Goal: Information Seeking & Learning: Learn about a topic

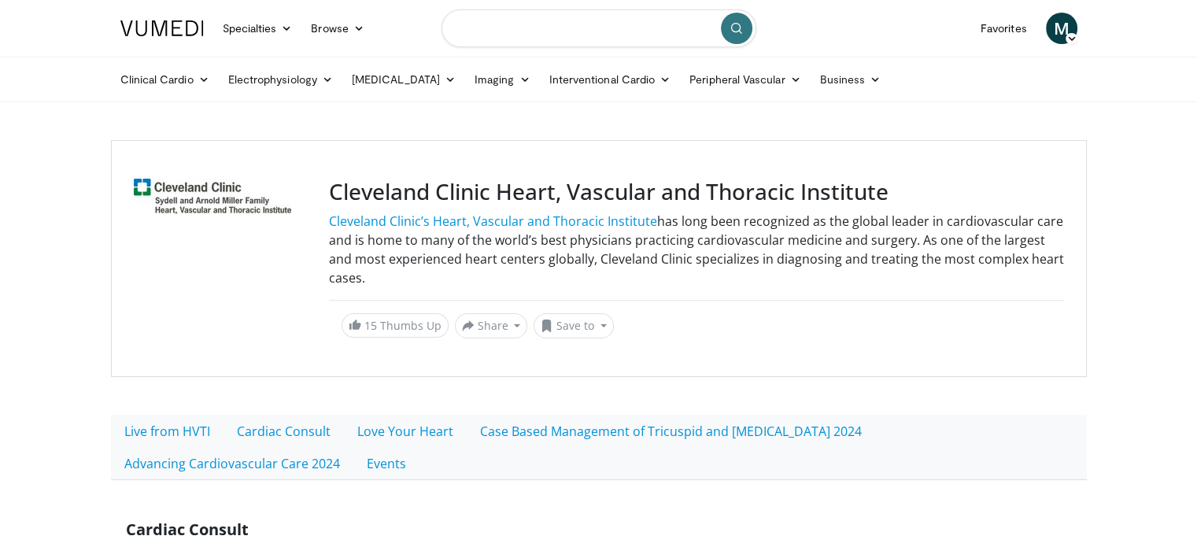
click at [563, 28] on input "Search topics, interventions" at bounding box center [598, 28] width 315 height 38
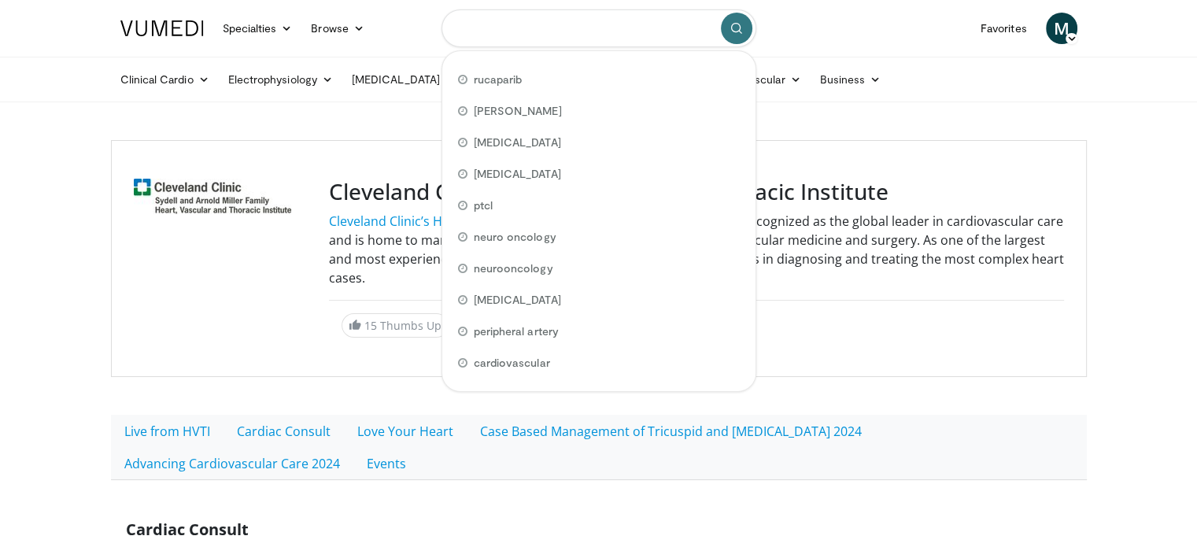
paste input "**********"
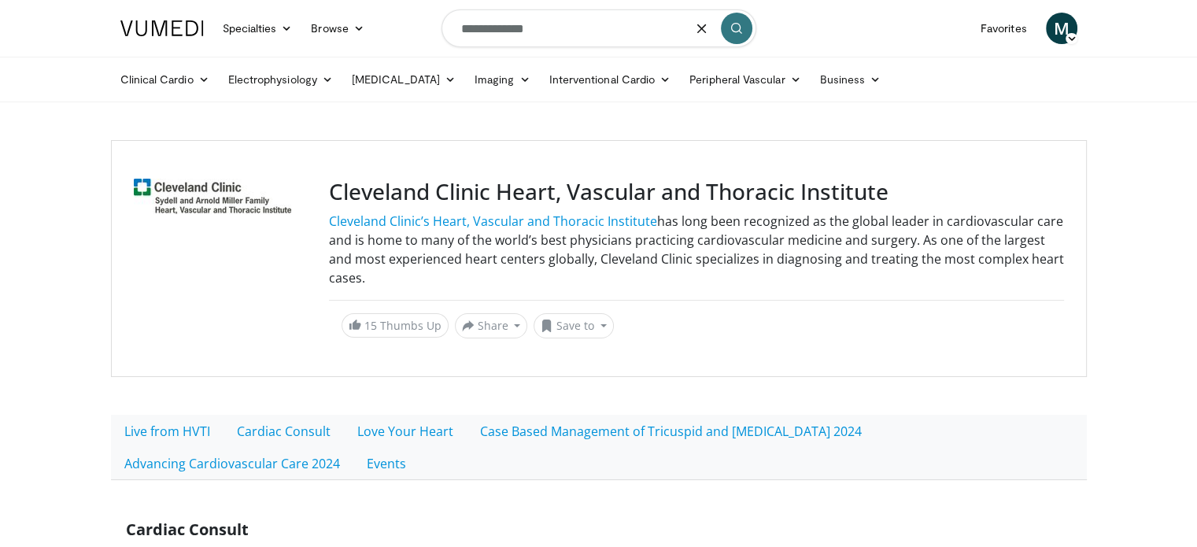
type input "**********"
click at [729, 30] on button "submit" at bounding box center [736, 28] width 31 height 31
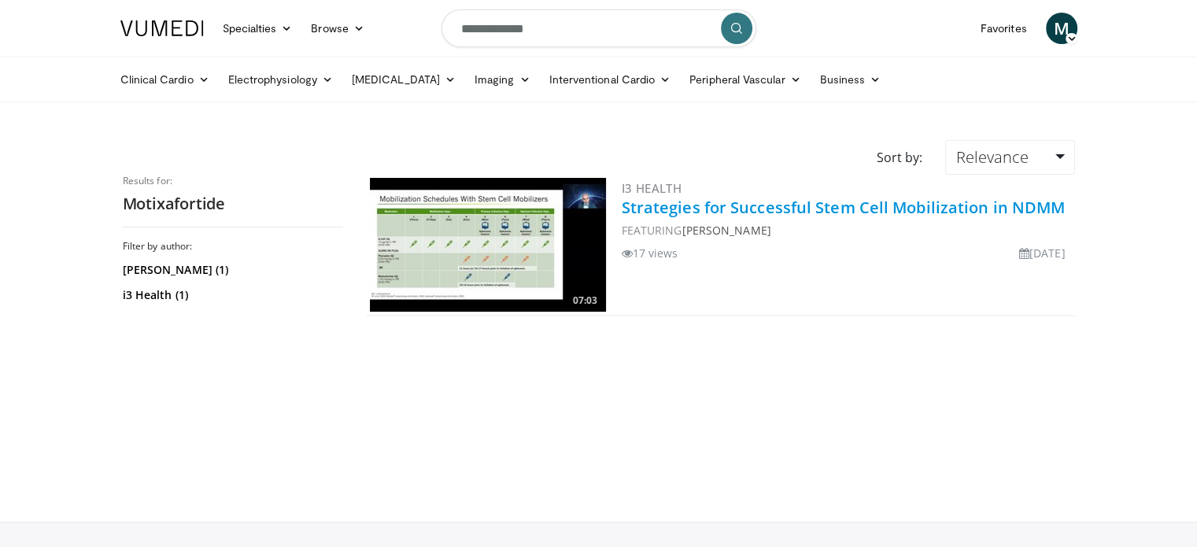
click at [721, 207] on link "Strategies for Successful Stem Cell Mobilization in NDMM" at bounding box center [844, 207] width 444 height 21
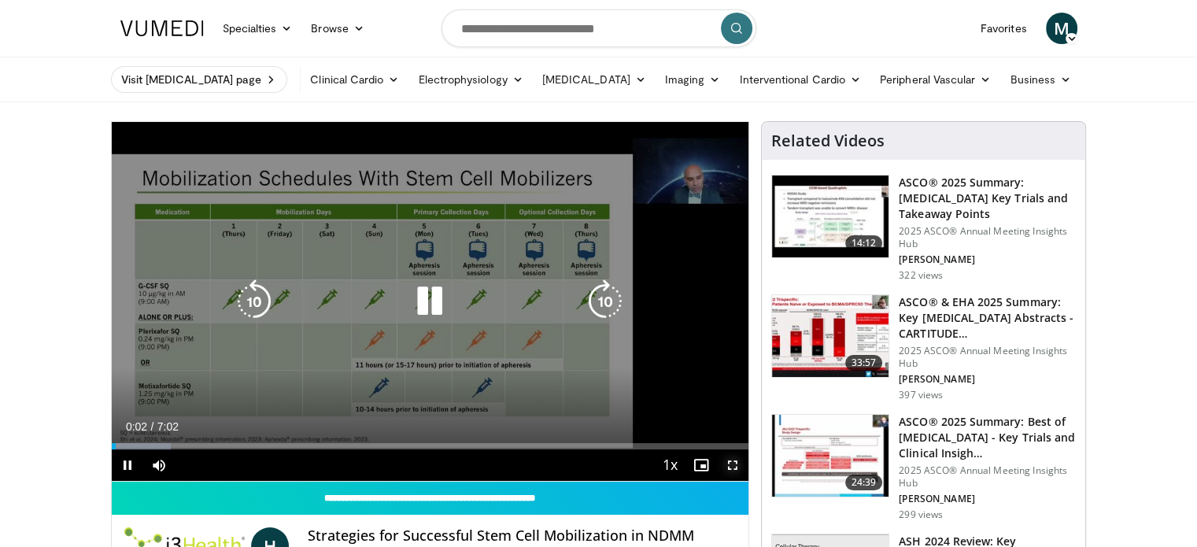
click at [732, 463] on span "Video Player" at bounding box center [732, 464] width 31 height 31
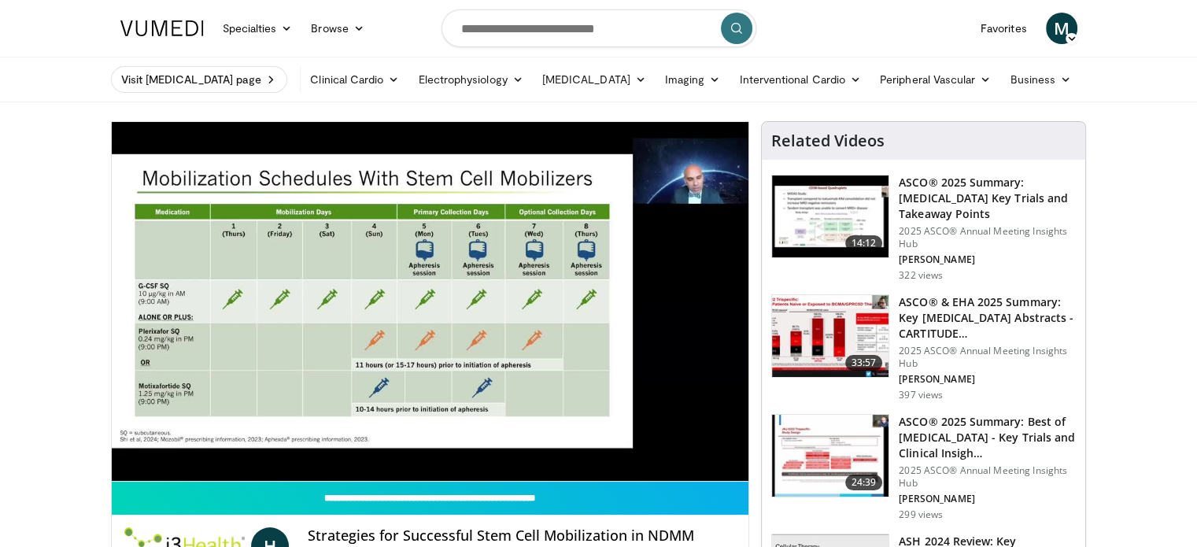
click at [833, 18] on nav "Specialties Adult & Family Medicine Allergy, Asthma, Immunology Anesthesiology …" at bounding box center [599, 28] width 976 height 57
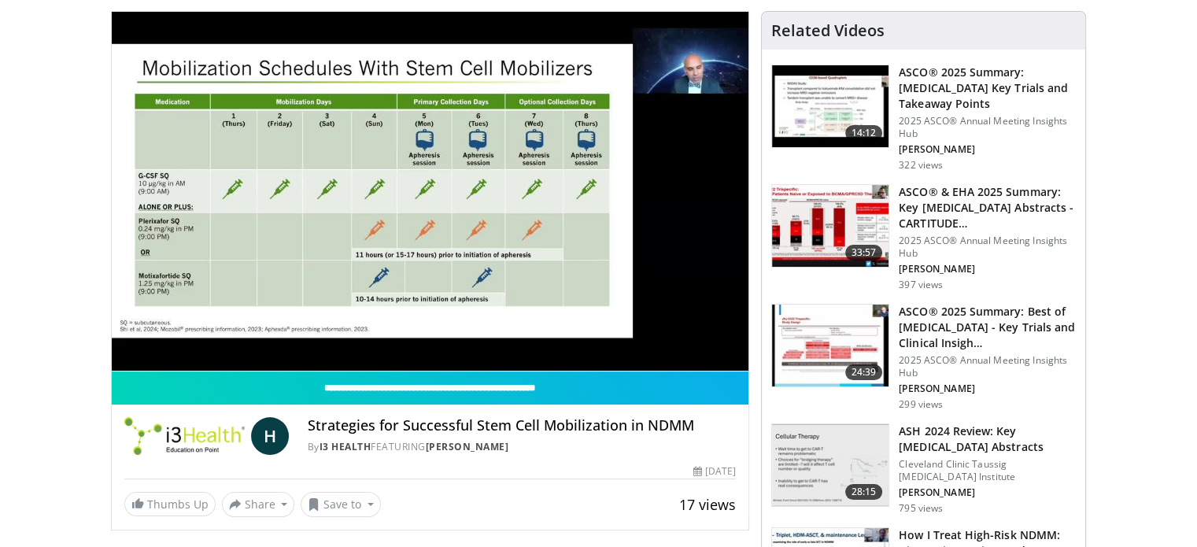
scroll to position [135, 0]
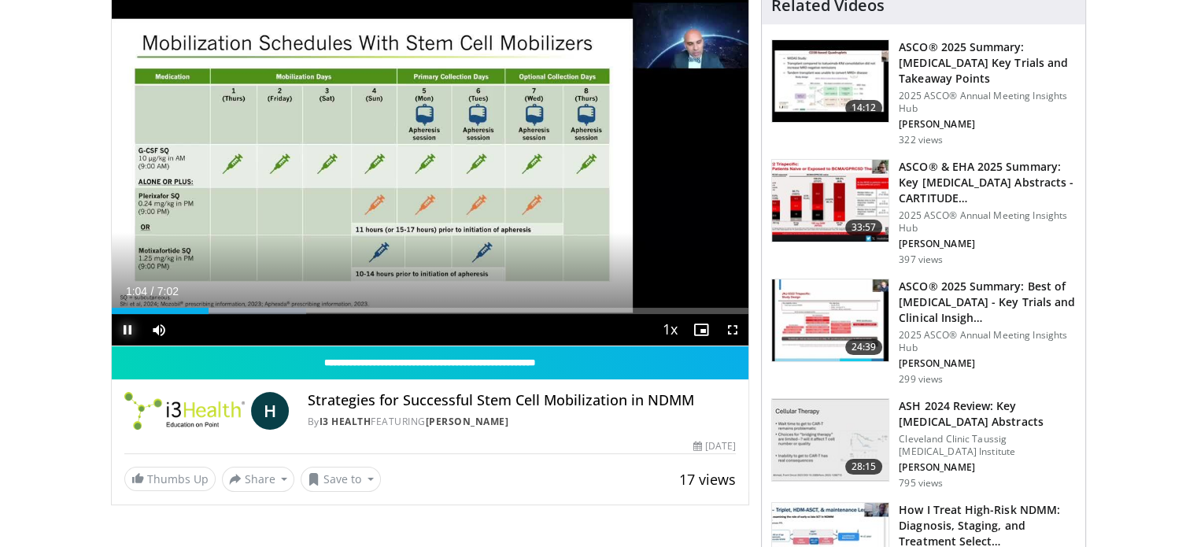
click at [132, 330] on span "Video Player" at bounding box center [127, 329] width 31 height 31
drag, startPoint x: 125, startPoint y: 331, endPoint x: 149, endPoint y: 334, distance: 23.7
click at [149, 334] on div "Current Time 1:04 / Duration 7:02 Play Skip Backward Skip Forward Mute 18% Load…" at bounding box center [430, 329] width 637 height 31
click at [149, 334] on span "Video Player" at bounding box center [158, 329] width 31 height 31
click at [136, 333] on span "Video Player" at bounding box center [127, 329] width 31 height 31
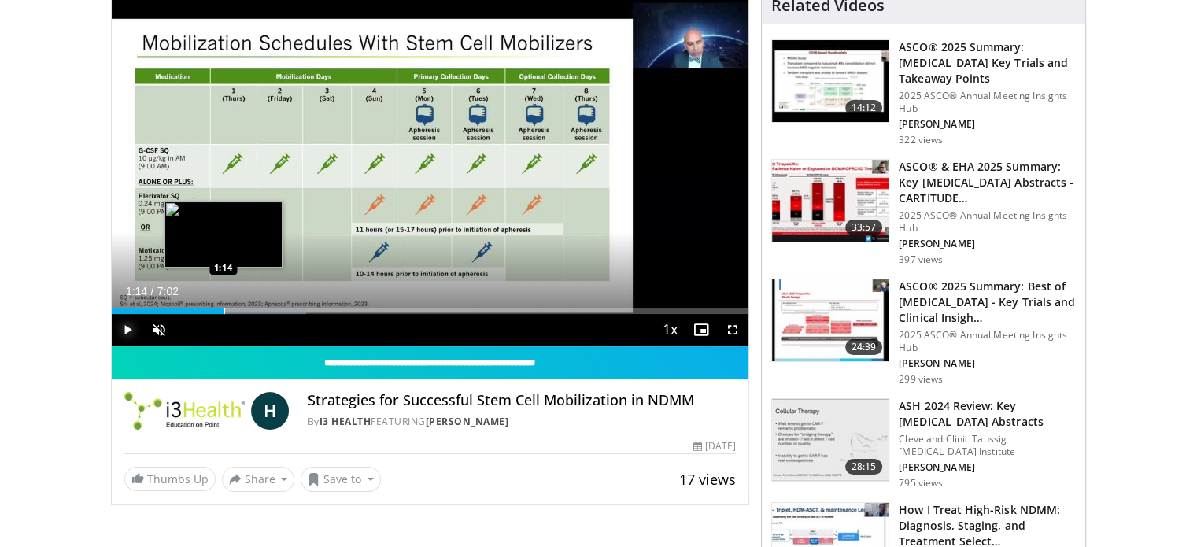
click at [223, 308] on div "Progress Bar" at bounding box center [224, 311] width 2 height 6
click at [247, 303] on div "Loaded : 35.23% 1:30 1:30" at bounding box center [430, 306] width 637 height 15
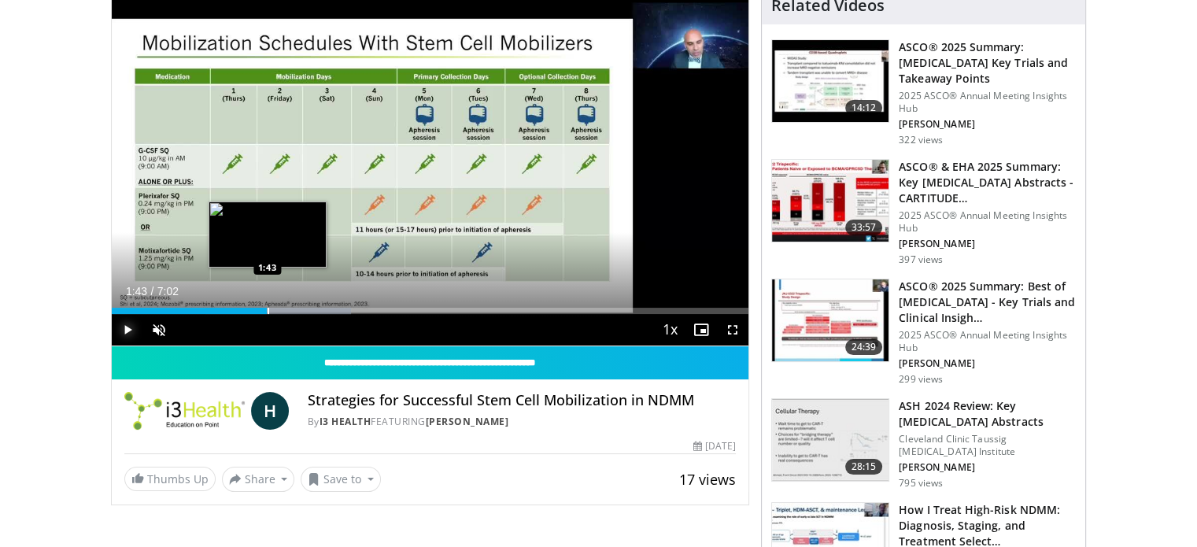
click at [268, 308] on div "Progress Bar" at bounding box center [269, 311] width 2 height 6
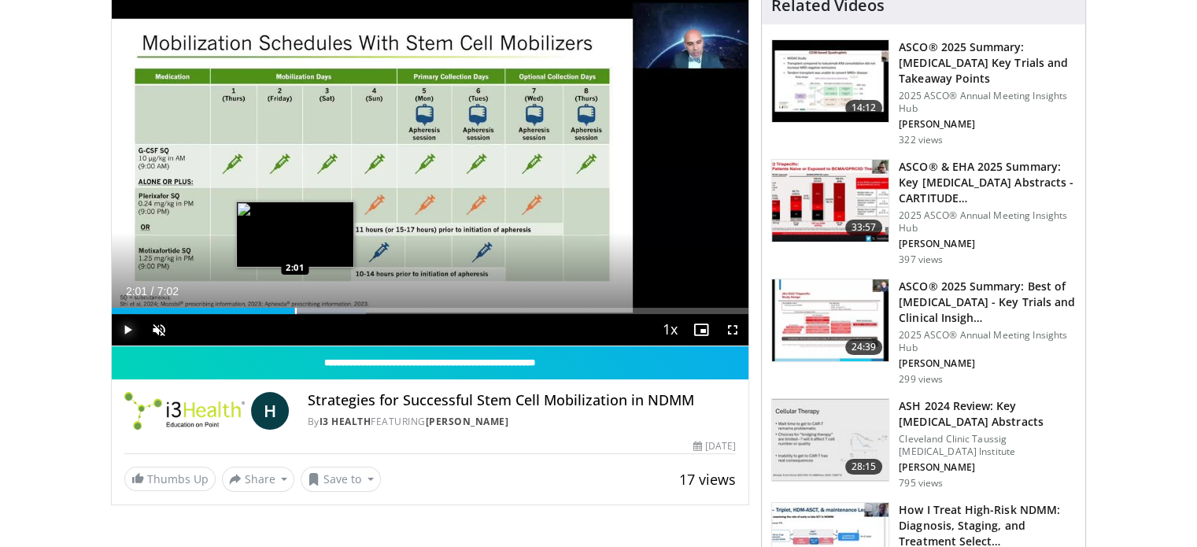
click at [294, 304] on div "Loaded : 39.93% 2:01 2:01" at bounding box center [430, 306] width 637 height 15
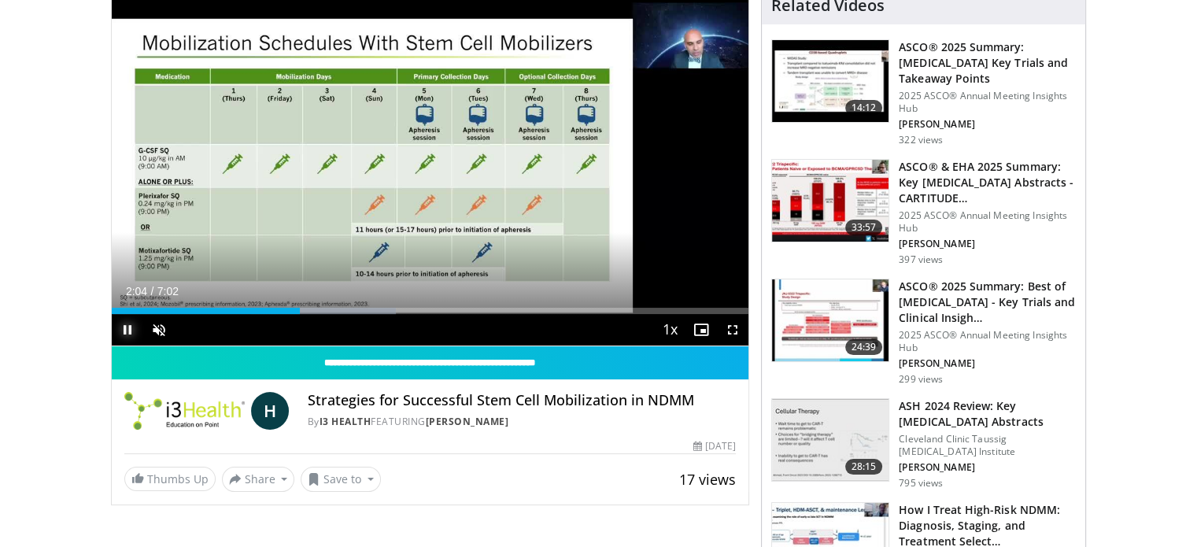
click at [127, 326] on span "Video Player" at bounding box center [127, 329] width 31 height 31
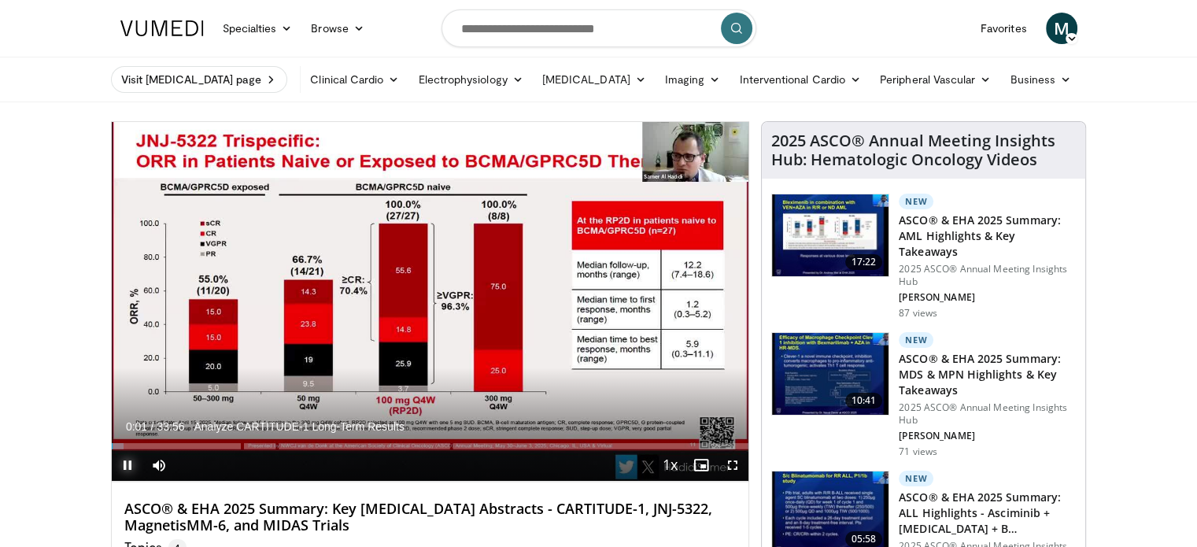
click at [124, 466] on span "Video Player" at bounding box center [127, 464] width 31 height 31
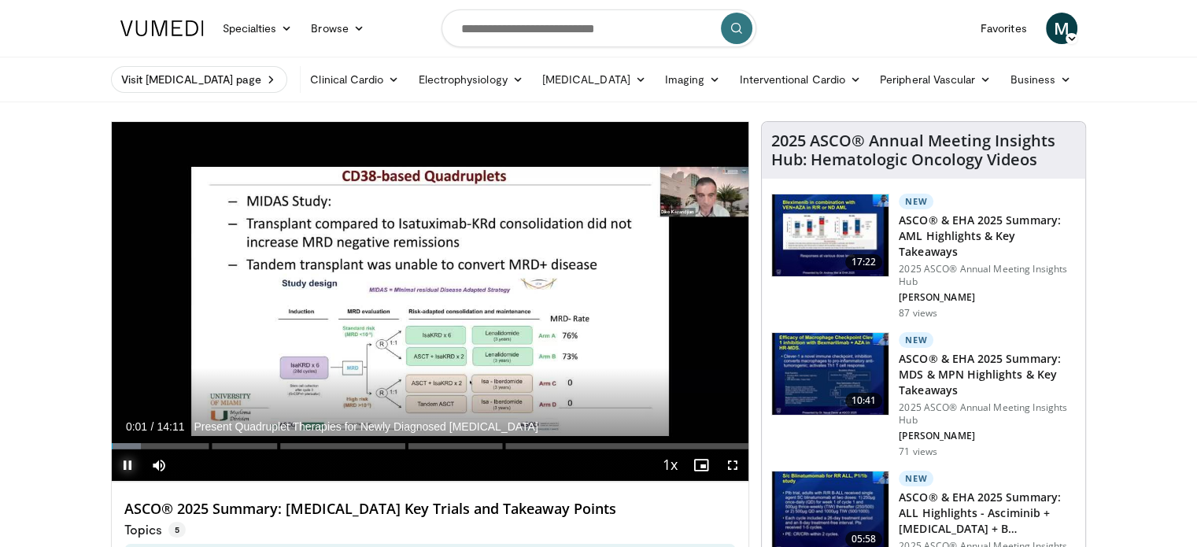
click at [126, 465] on span "Video Player" at bounding box center [127, 464] width 31 height 31
click at [125, 464] on span "Video Player" at bounding box center [127, 464] width 31 height 31
click at [137, 443] on div "Progress Bar" at bounding box center [138, 446] width 2 height 6
click at [201, 462] on div "51%" at bounding box center [201, 465] width 45 height 6
click at [159, 444] on div "Progress Bar" at bounding box center [160, 446] width 2 height 6
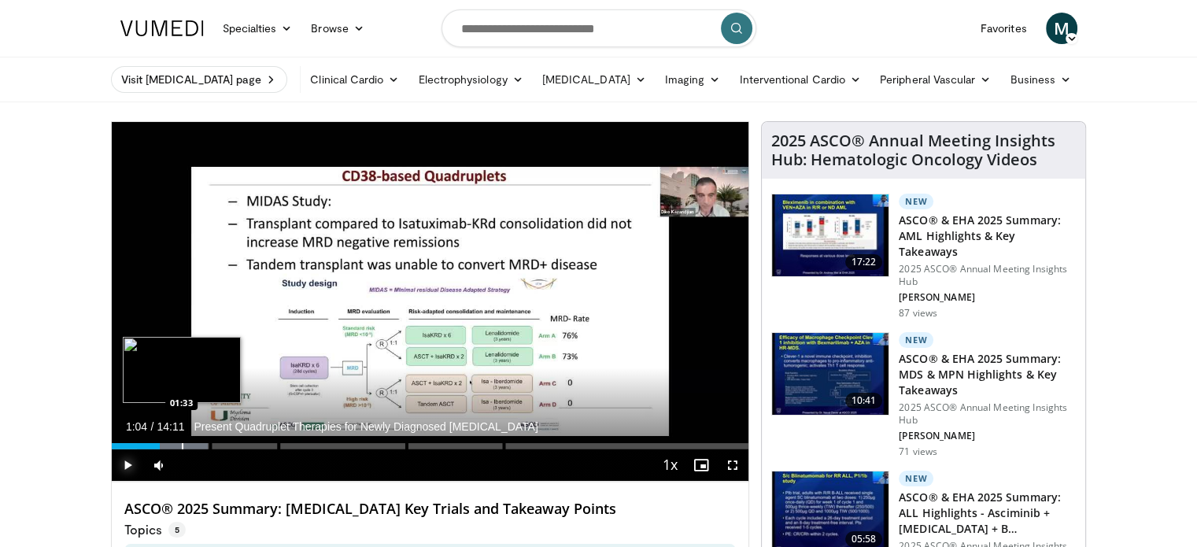
click at [182, 444] on div "Progress Bar" at bounding box center [183, 446] width 2 height 6
click at [223, 443] on div "Progress Bar" at bounding box center [224, 446] width 2 height 6
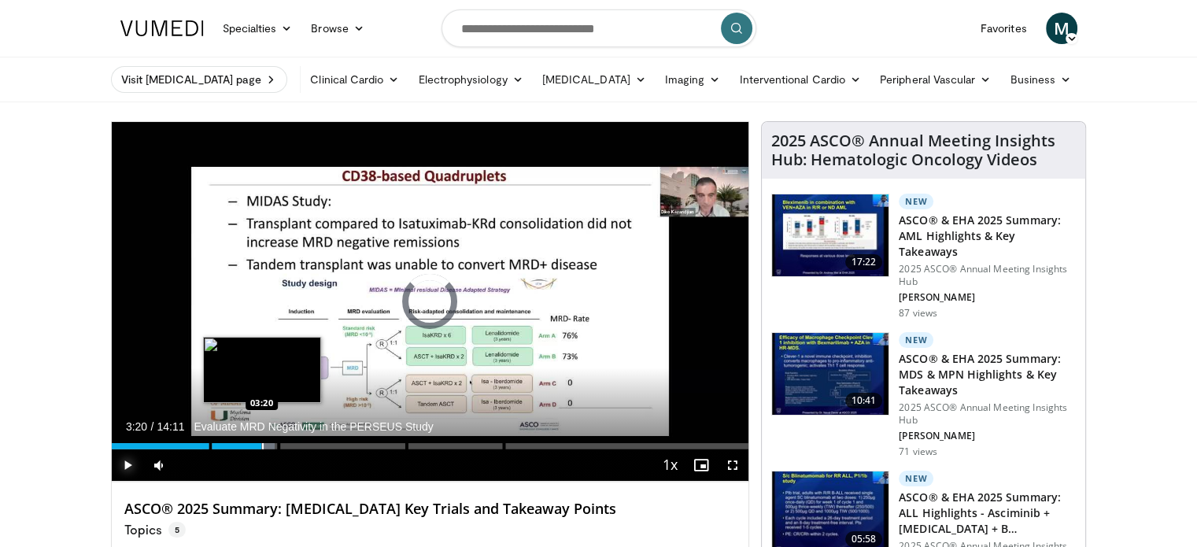
click at [261, 441] on div "Loaded : 25.61% 02:34 03:20" at bounding box center [430, 441] width 637 height 15
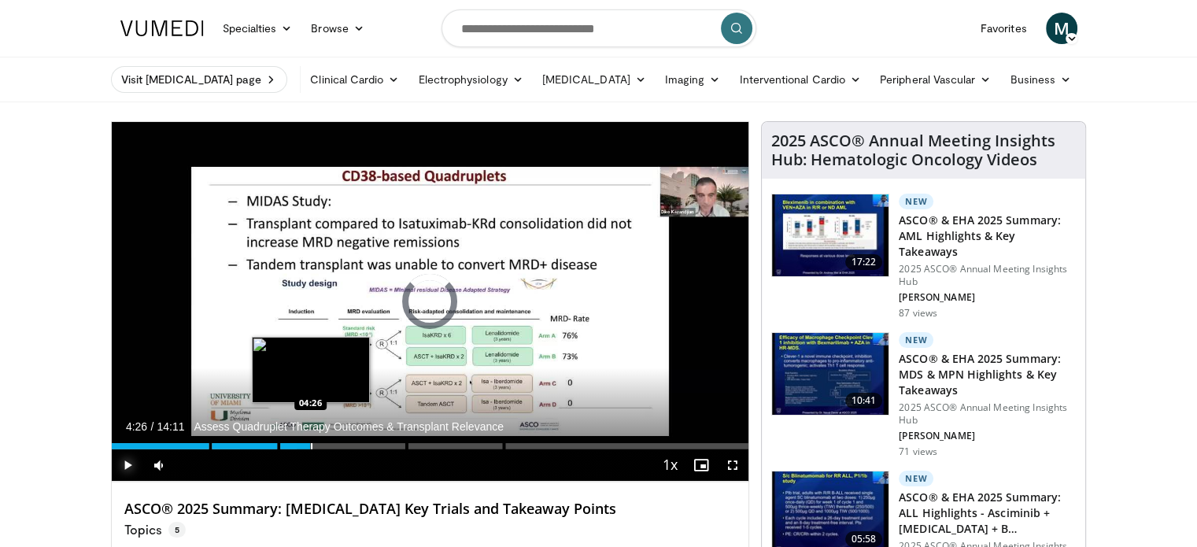
click at [310, 441] on div "Loaded : 29.11% 03:22 04:26" at bounding box center [430, 441] width 637 height 15
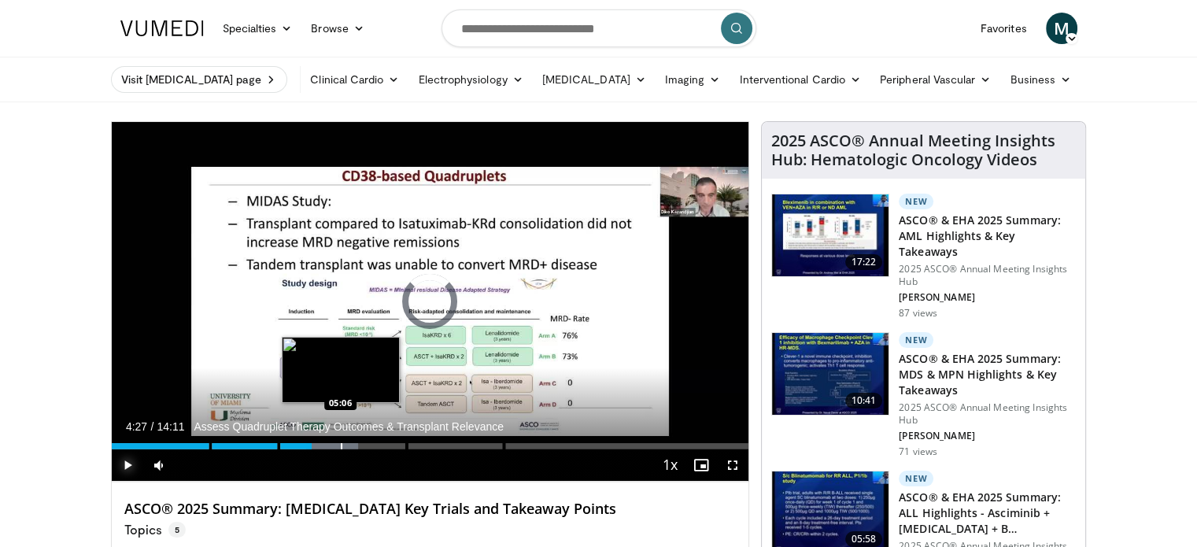
click at [341, 443] on div "Progress Bar" at bounding box center [342, 446] width 2 height 6
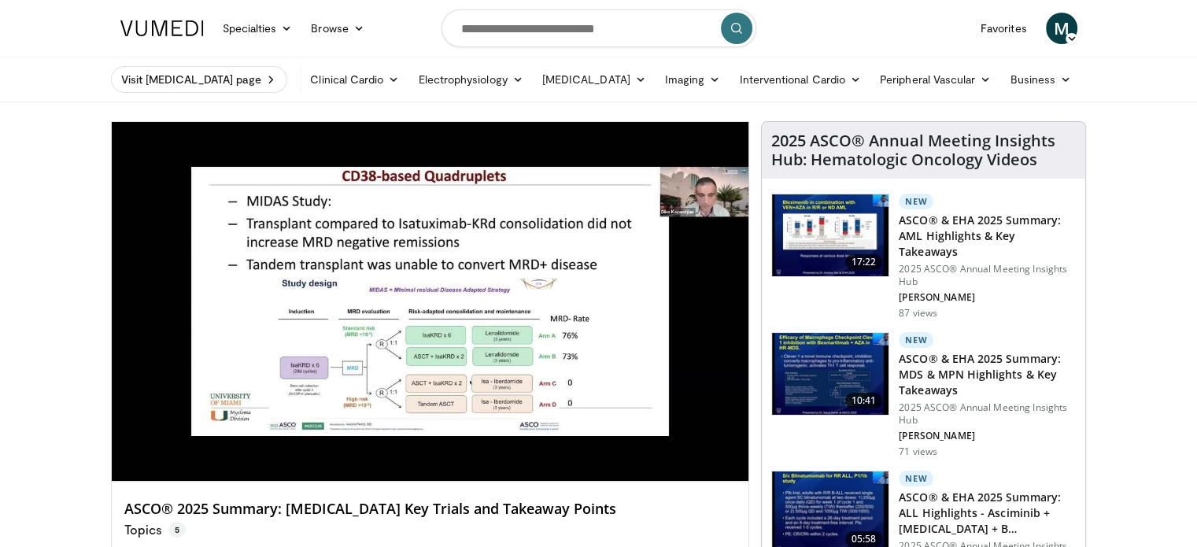
click at [386, 440] on video-js "**********" at bounding box center [430, 302] width 637 height 360
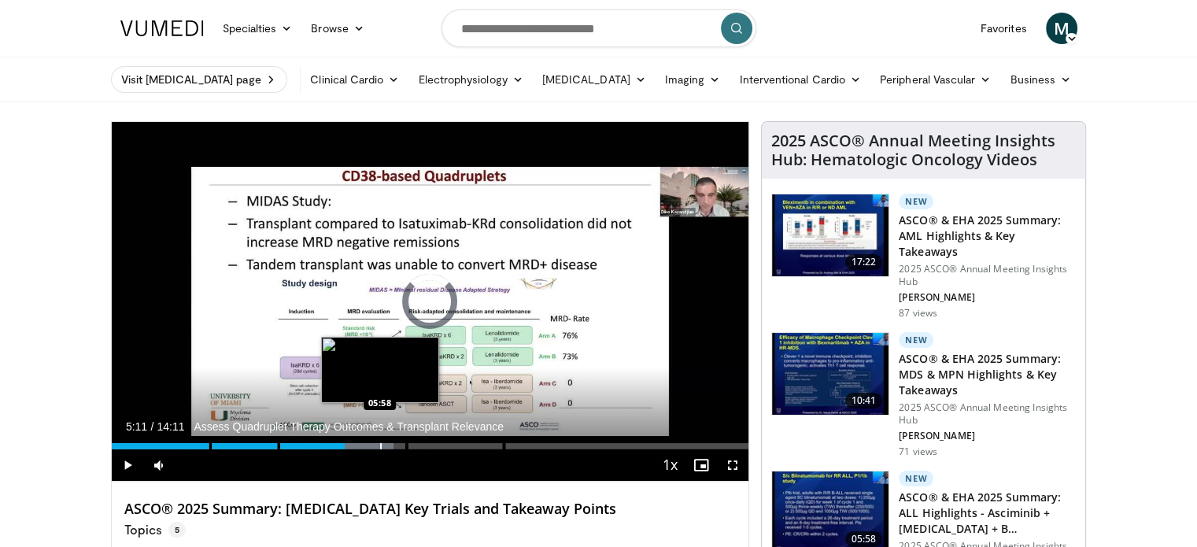
click at [380, 443] on div "Progress Bar" at bounding box center [381, 446] width 2 height 6
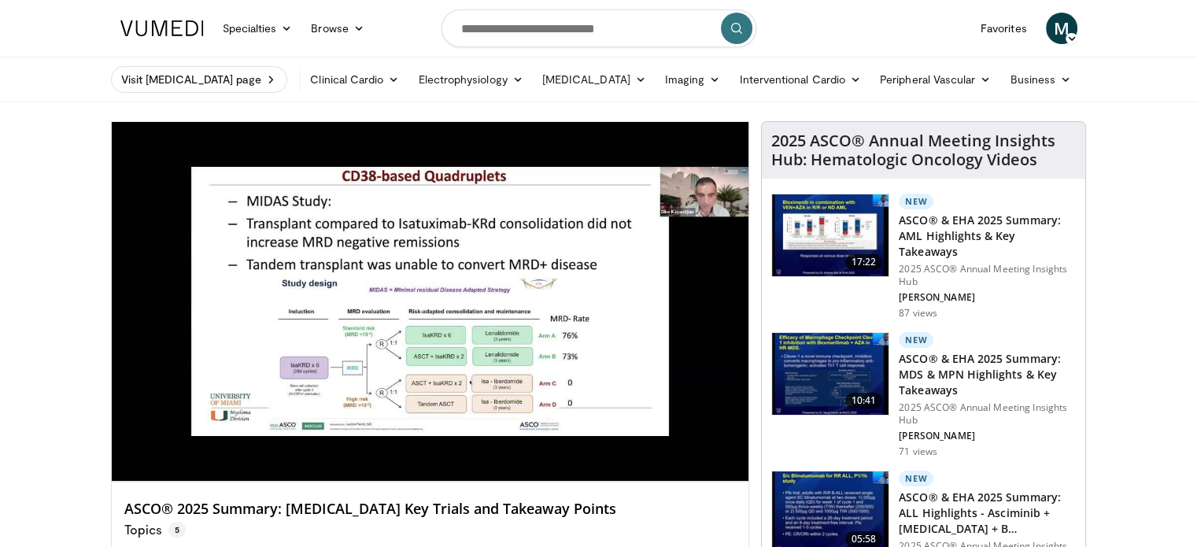
click at [415, 446] on video-js "**********" at bounding box center [430, 302] width 637 height 360
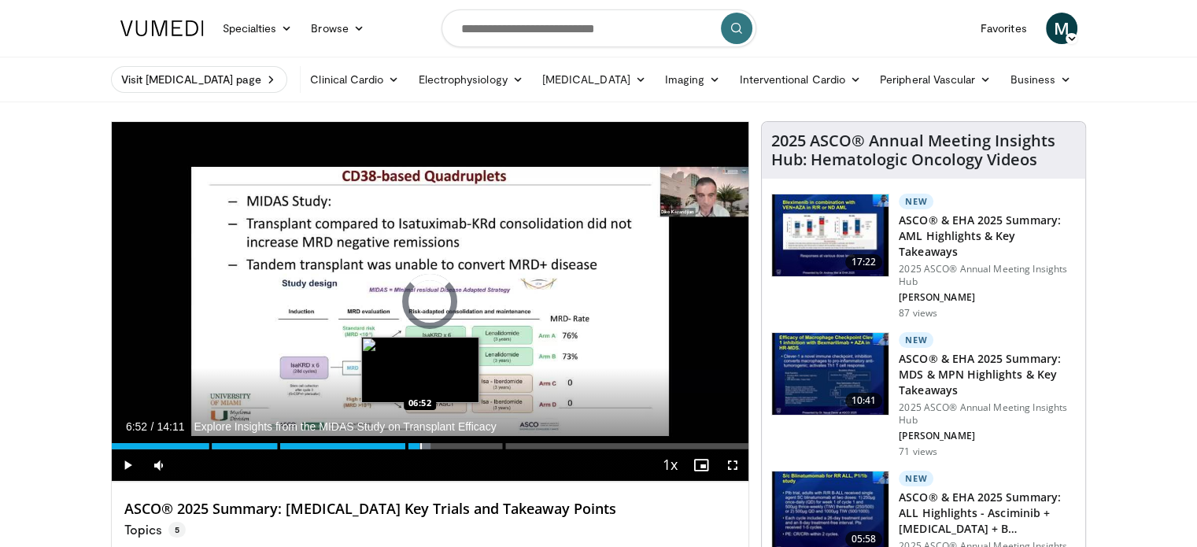
click at [420, 445] on div "Progress Bar" at bounding box center [421, 446] width 2 height 6
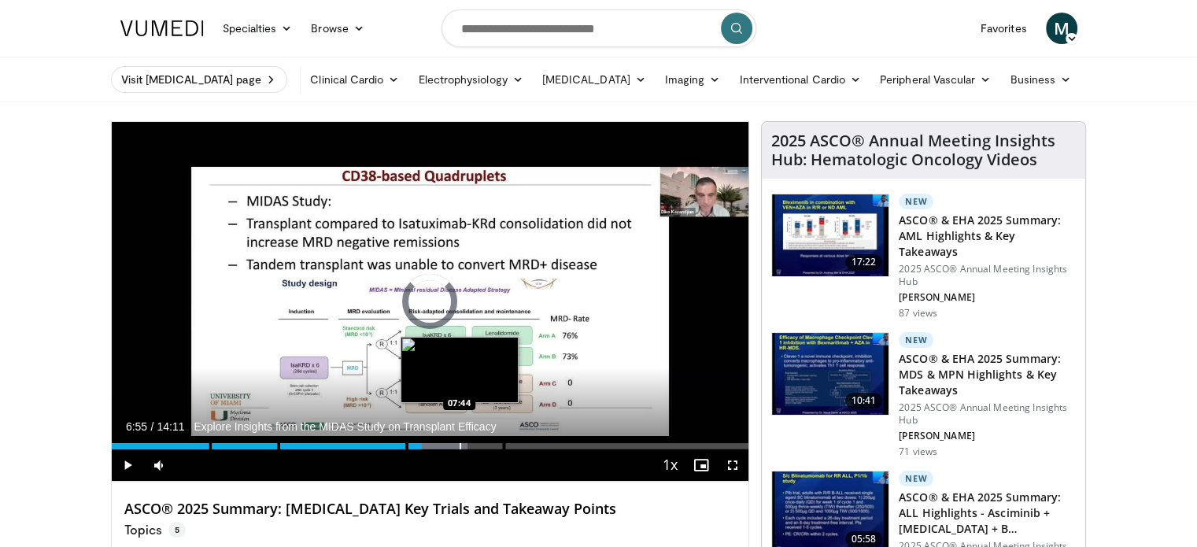
click at [459, 441] on div "Loaded : 55.89% 06:55 07:44" at bounding box center [430, 441] width 637 height 15
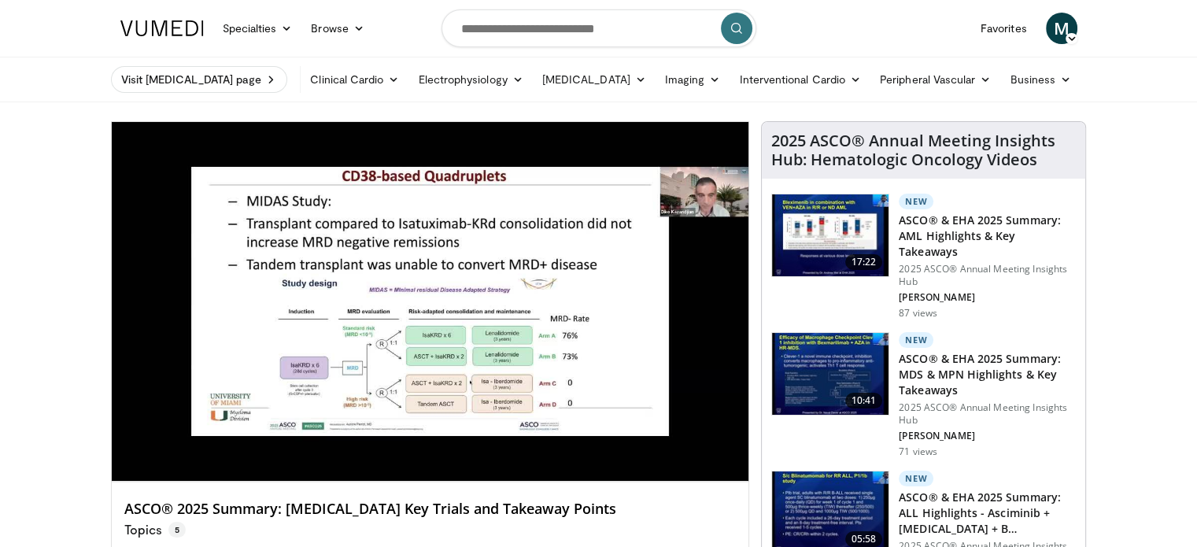
click at [502, 445] on video-js "**********" at bounding box center [430, 302] width 637 height 360
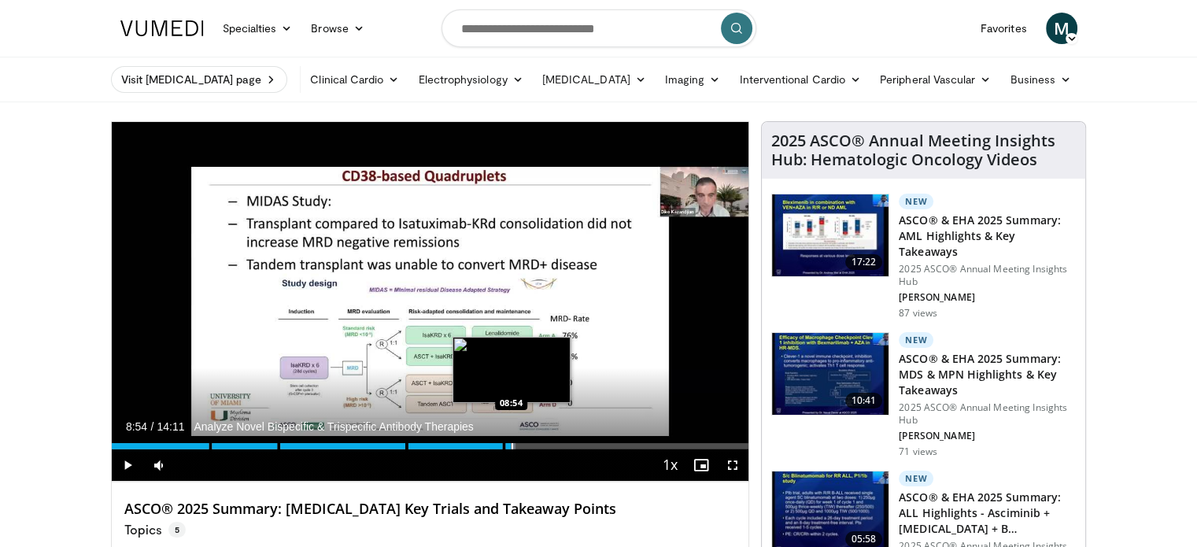
click at [512, 445] on div "Progress Bar" at bounding box center [513, 446] width 2 height 6
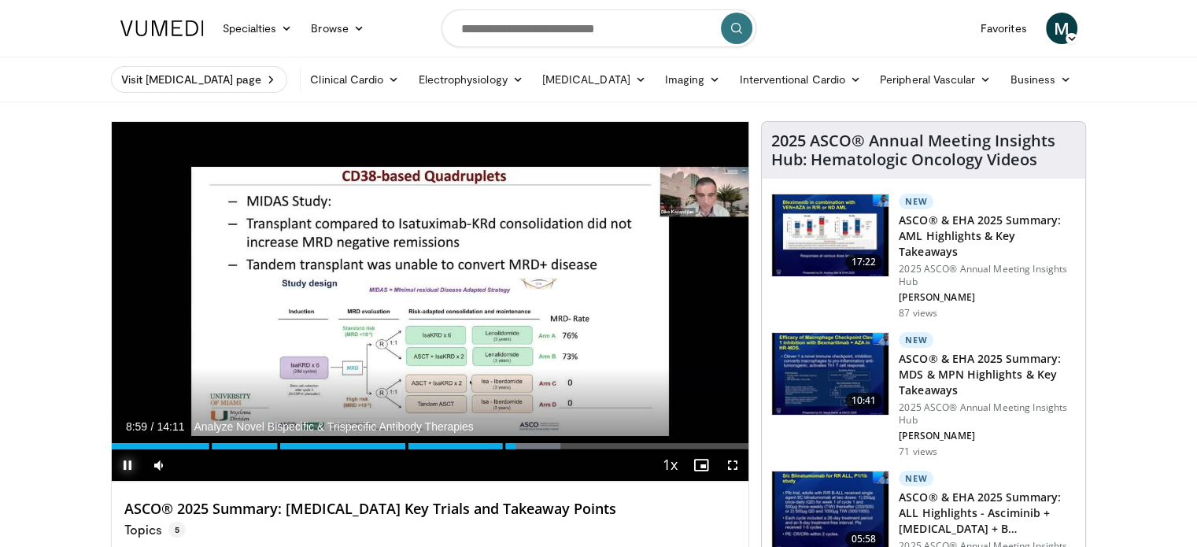
click at [129, 468] on span "Video Player" at bounding box center [127, 464] width 31 height 31
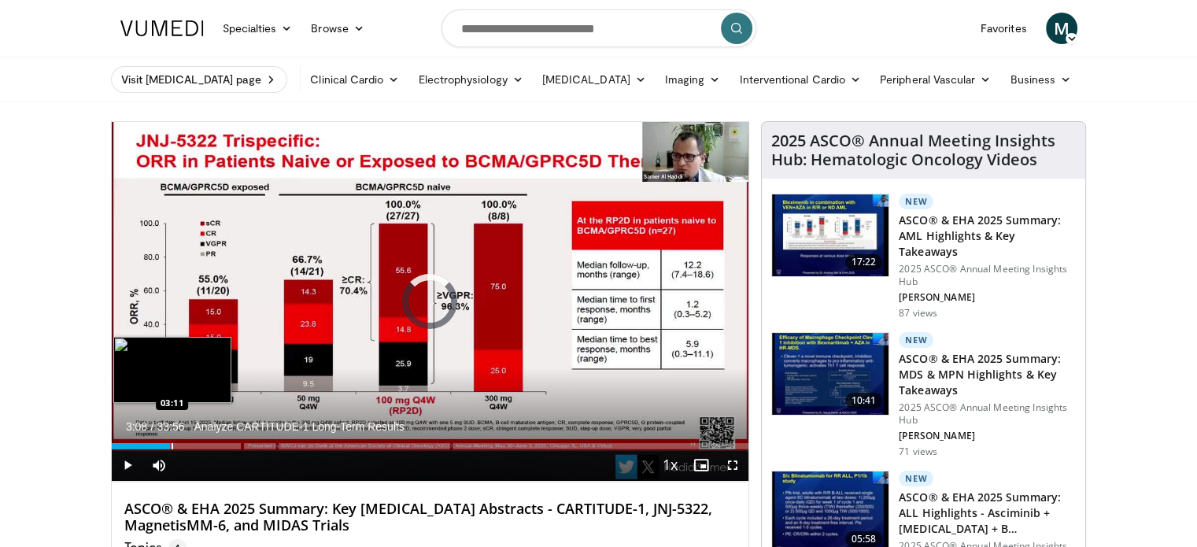
click at [170, 440] on div "Loaded : 1.94% 03:08 03:11" at bounding box center [430, 441] width 637 height 15
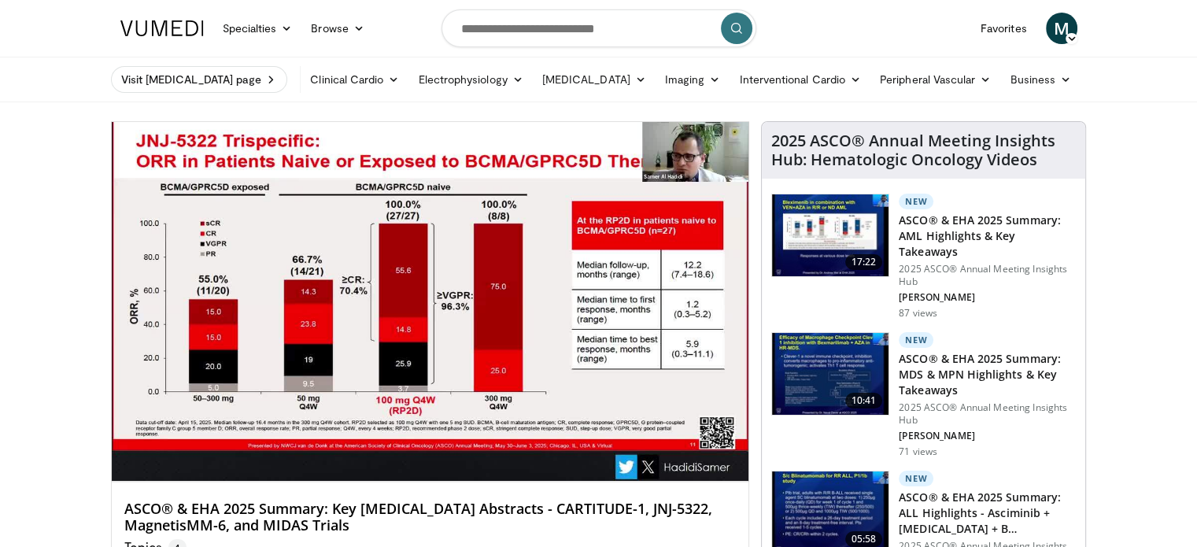
click at [139, 442] on video-js "**********" at bounding box center [430, 302] width 637 height 360
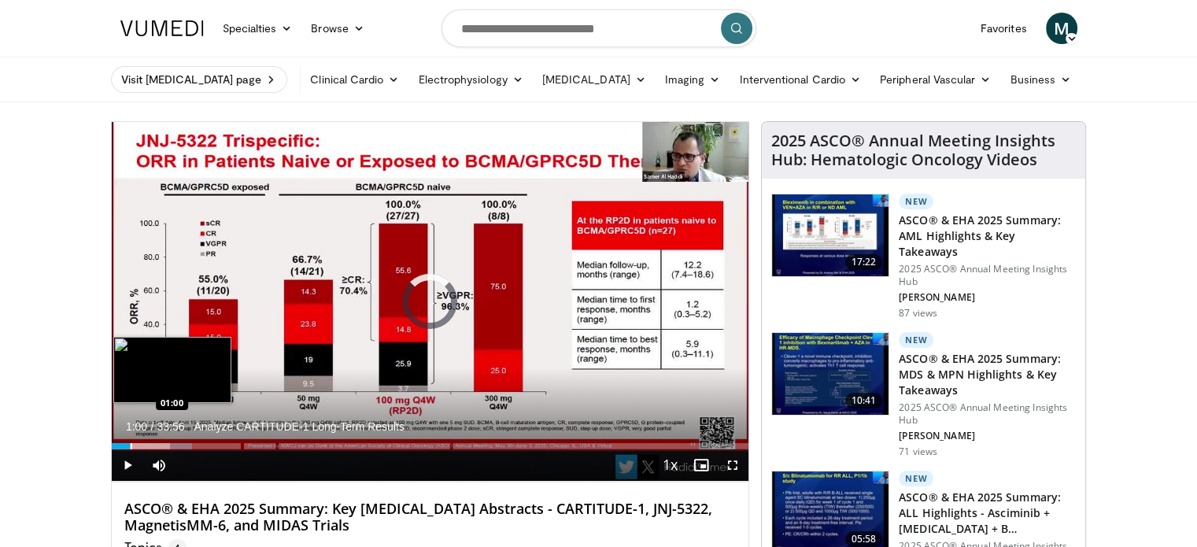
click at [131, 443] on div "Progress Bar" at bounding box center [132, 446] width 2 height 6
click at [143, 447] on div "Progress Bar" at bounding box center [144, 446] width 2 height 6
click at [153, 447] on div "Progress Bar" at bounding box center [154, 446] width 2 height 6
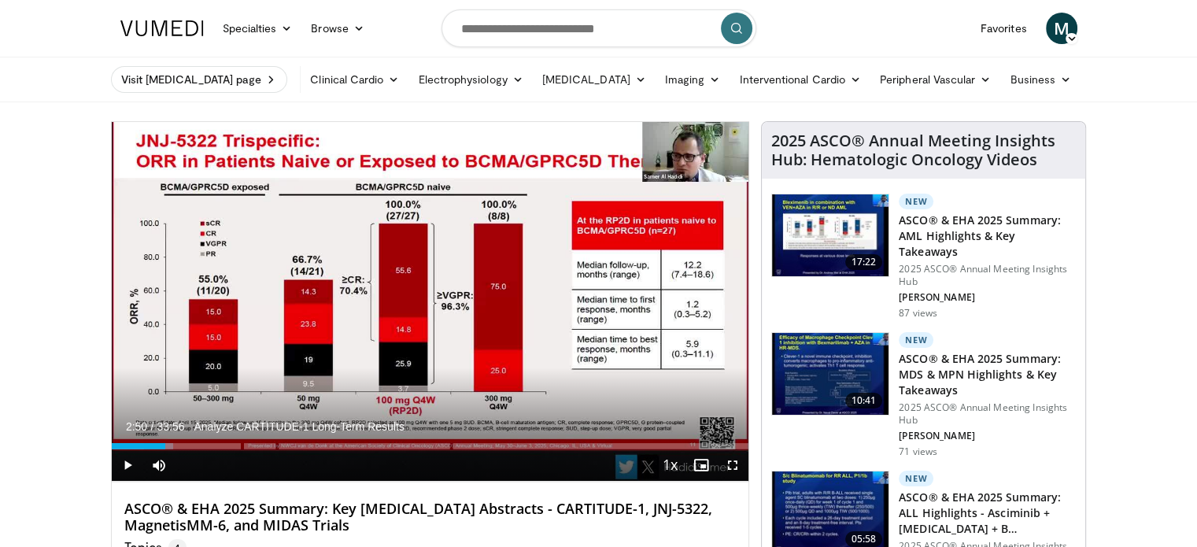
click at [164, 446] on div "Progress Bar" at bounding box center [165, 446] width 2 height 6
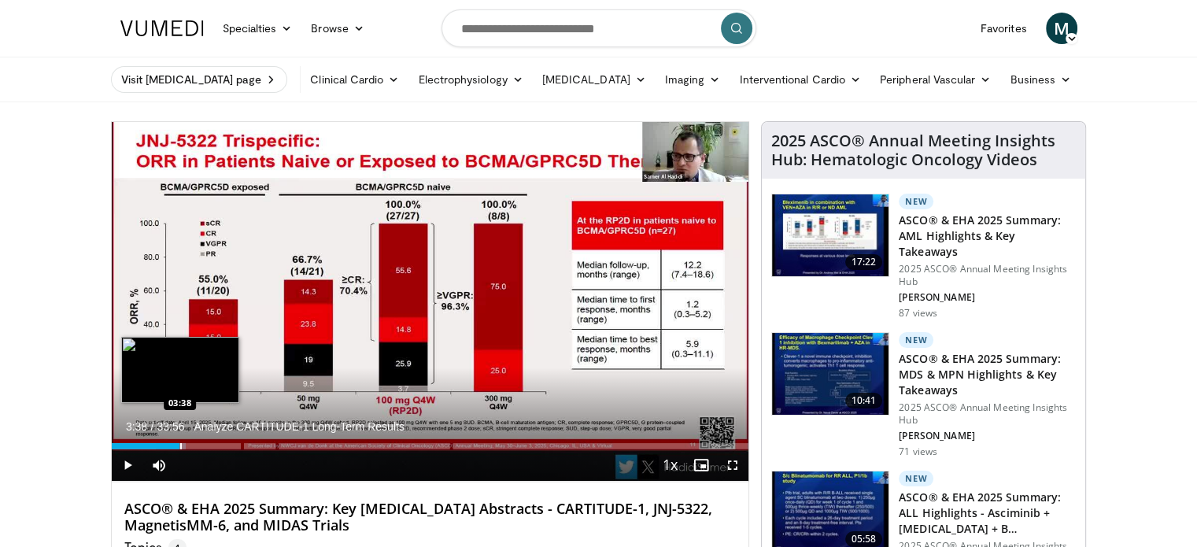
click at [180, 443] on div "Progress Bar" at bounding box center [181, 446] width 2 height 6
click at [195, 443] on div "Progress Bar" at bounding box center [196, 446] width 2 height 6
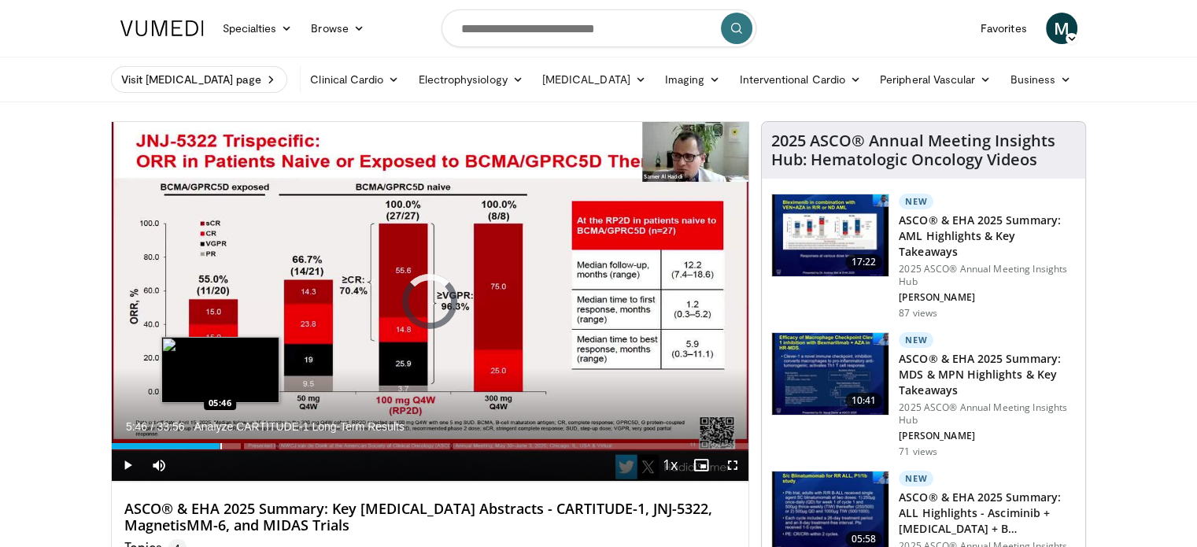
click at [220, 441] on div "Loaded : 16.56% 04:33 05:46" at bounding box center [430, 441] width 637 height 15
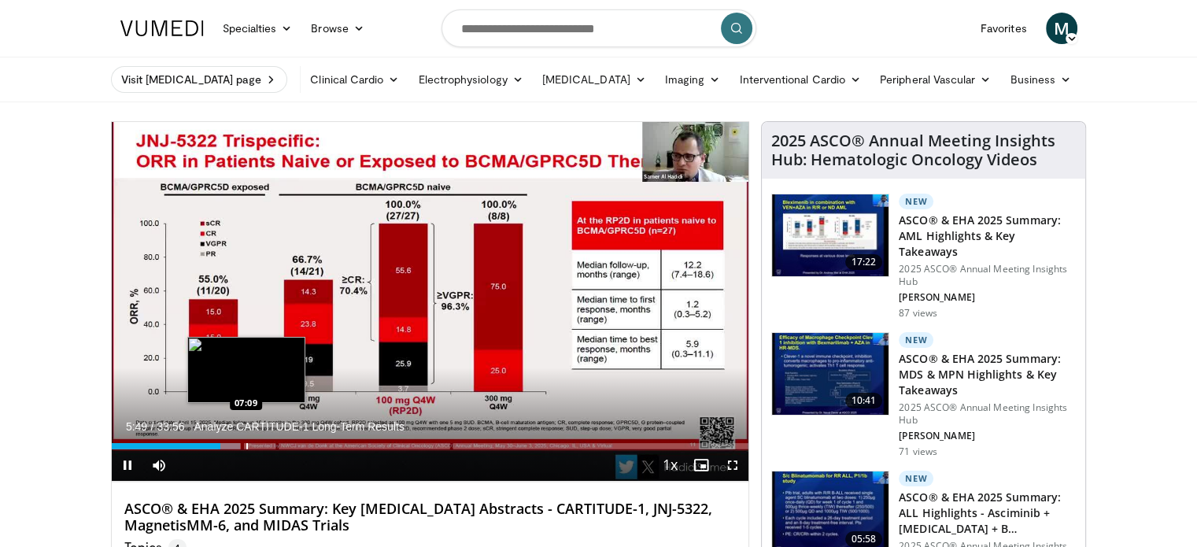
click at [246, 440] on div "Loaded : 20.14% 05:49 07:09" at bounding box center [430, 441] width 637 height 15
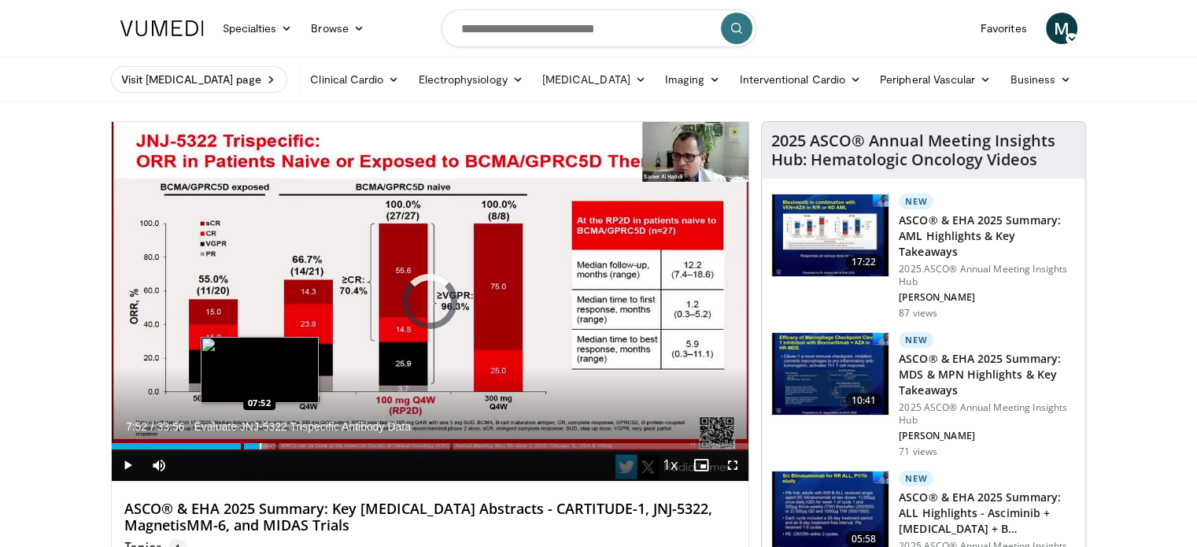
click at [260, 444] on div "Progress Bar" at bounding box center [261, 446] width 2 height 6
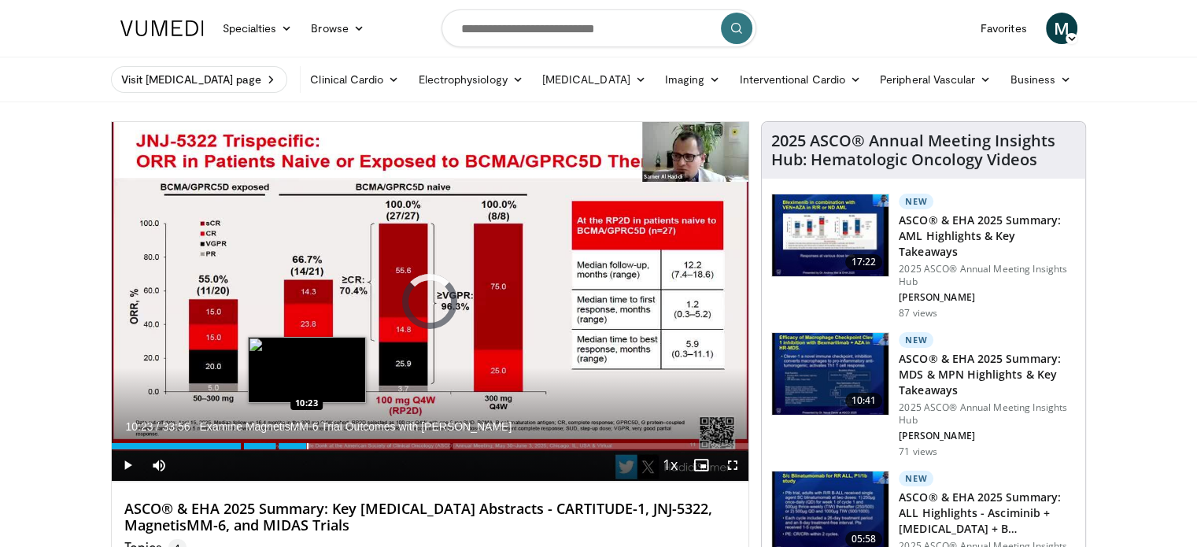
click at [307, 445] on div "Progress Bar" at bounding box center [308, 446] width 2 height 6
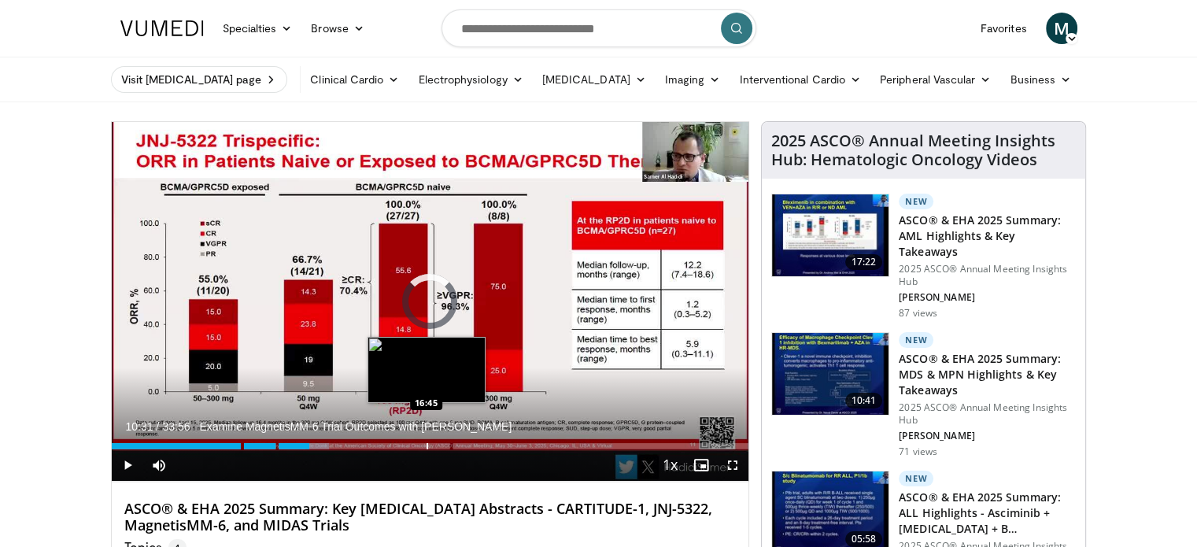
click at [426, 442] on div "Loaded : 34.10% 10:31 16:45" at bounding box center [430, 441] width 637 height 15
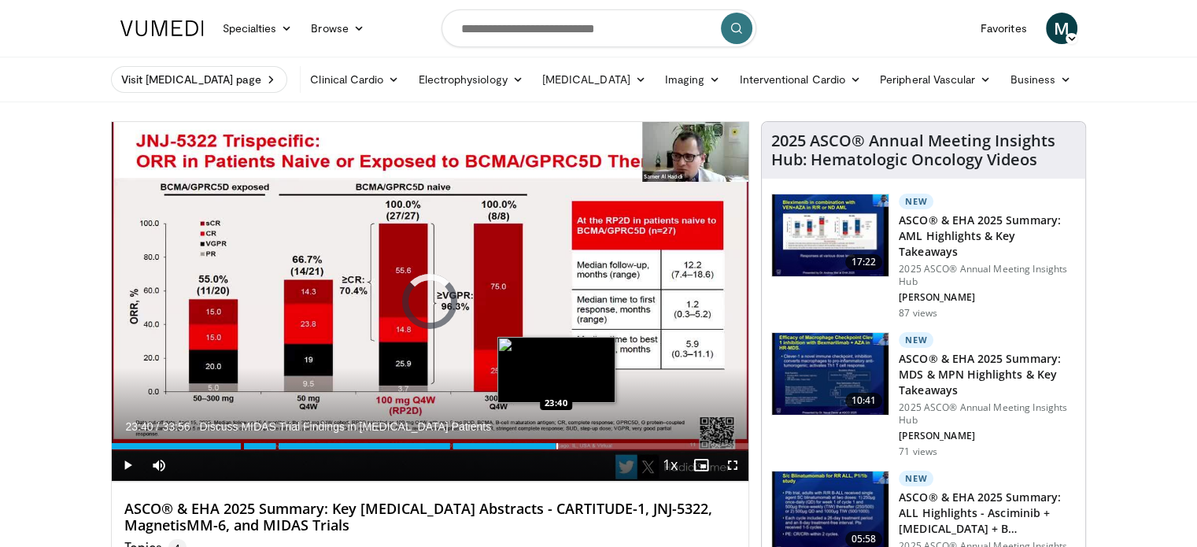
click at [556, 443] on div "Progress Bar" at bounding box center [557, 446] width 2 height 6
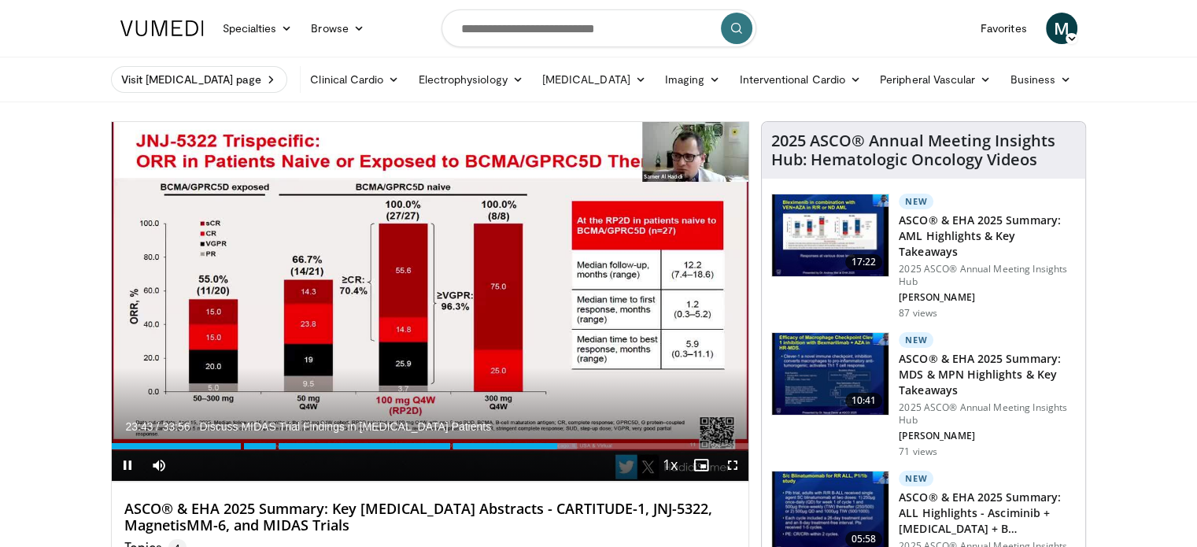
click at [504, 450] on div "Current Time 23:43 / Duration 33:56 Discuss MIDAS Trial Findings in [MEDICAL_DA…" at bounding box center [430, 464] width 637 height 31
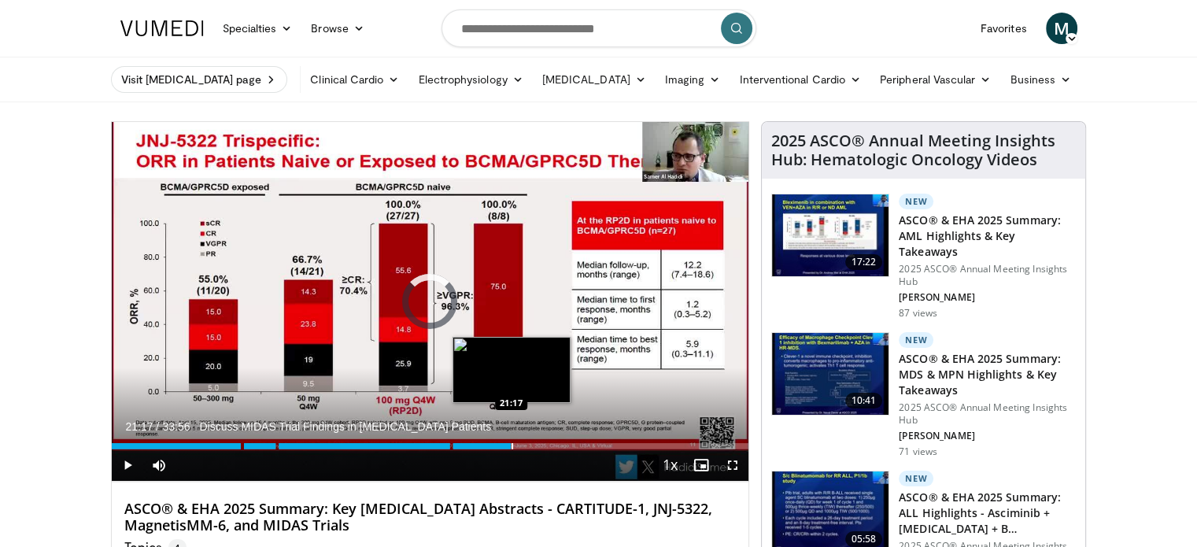
click at [512, 446] on div "Progress Bar" at bounding box center [513, 446] width 2 height 6
